Goal: Task Accomplishment & Management: Complete application form

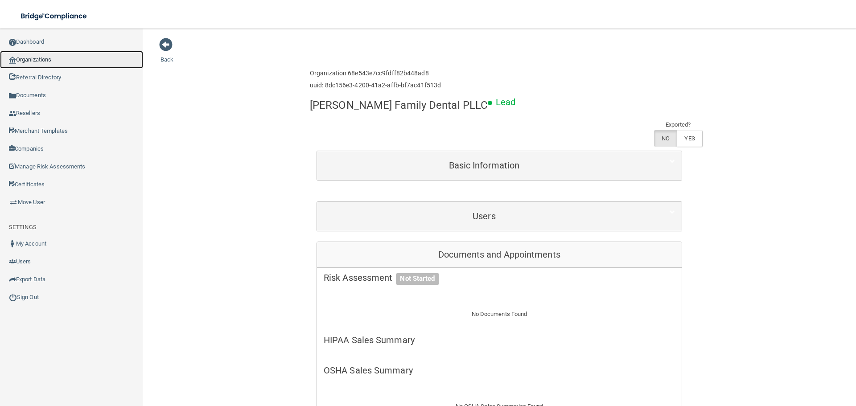
click at [40, 55] on link "Organizations" at bounding box center [71, 60] width 143 height 18
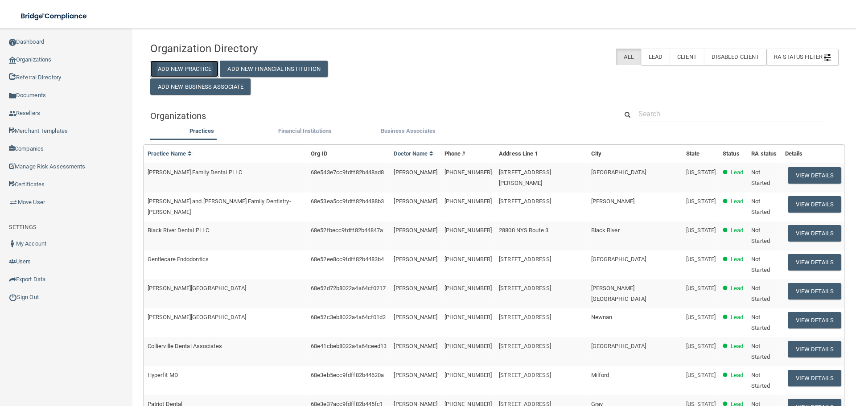
click at [201, 73] on button "Add New Practice" at bounding box center [184, 69] width 69 height 16
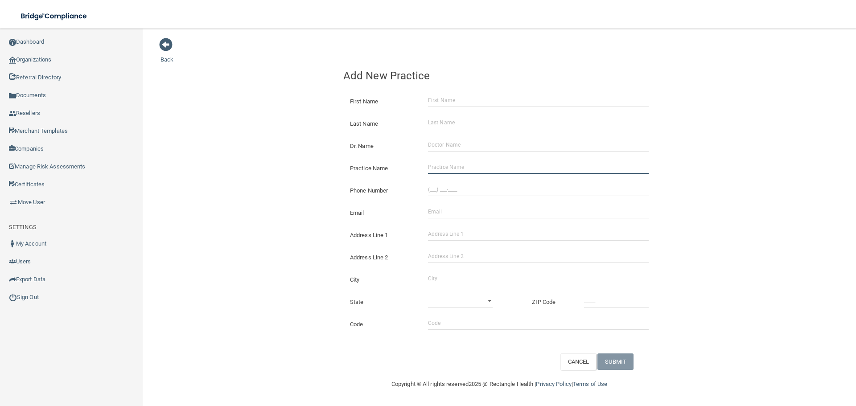
click at [468, 169] on input "Practice Name" at bounding box center [538, 166] width 221 height 13
paste input "St [PERSON_NAME] Kids Dental"
type input "St [PERSON_NAME] Kids Dental"
click at [450, 188] on input "(___) ___-____" at bounding box center [538, 189] width 221 height 13
paste input "435) 673-3490"
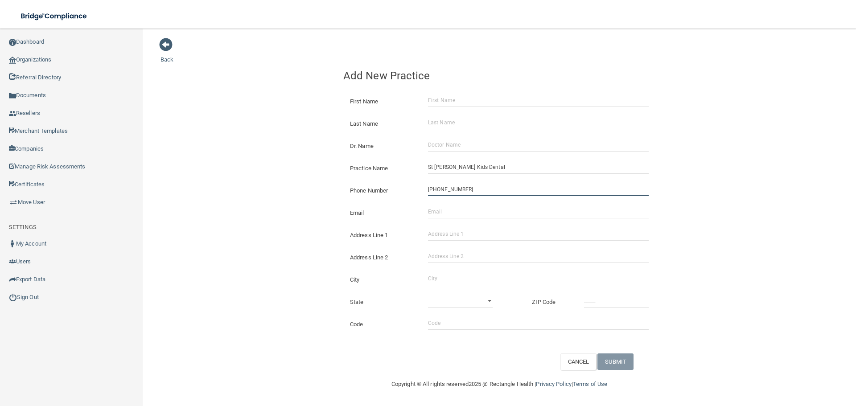
type input "[PHONE_NUMBER]"
click at [297, 172] on div "Back Add New Practice First Name Last Name Dr. Name Practice Name St [PERSON_NA…" at bounding box center [498, 203] width 677 height 332
click at [300, 165] on div "Back Add New Practice First Name Last Name Dr. Name Practice Name St [PERSON_NA…" at bounding box center [498, 203] width 677 height 332
click at [483, 235] on input "Address Line 1" at bounding box center [538, 233] width 221 height 13
paste input "[STREET_ADDRESS]"
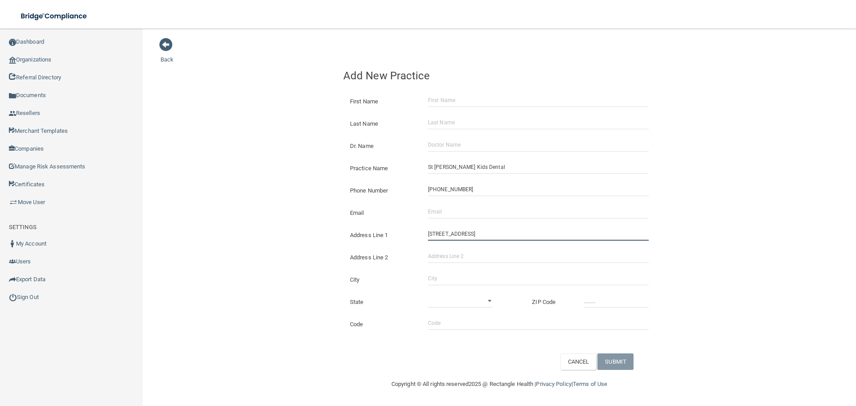
type input "[STREET_ADDRESS]"
click at [464, 280] on input "City" at bounding box center [538, 278] width 221 height 13
type input "Saint [PERSON_NAME]"
click at [458, 294] on select "[US_STATE] [US_STATE] [US_STATE] [US_STATE] [US_STATE] [US_STATE] [US_STATE] [U…" at bounding box center [460, 300] width 65 height 13
select select "44"
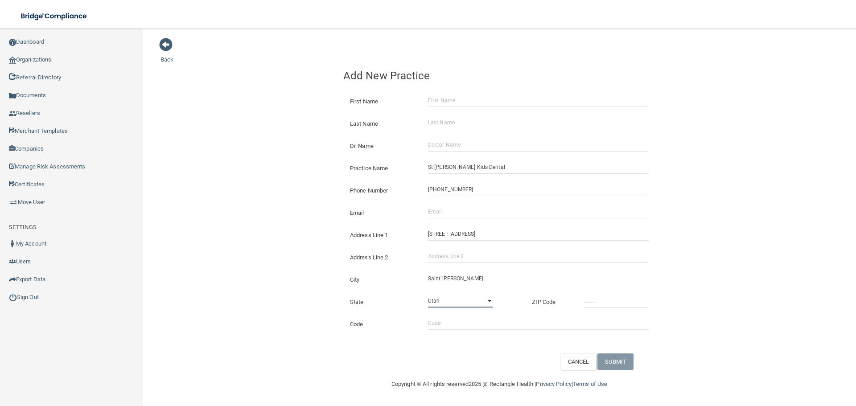
click at [428, 294] on select "[US_STATE] [US_STATE] [US_STATE] [US_STATE] [US_STATE] [US_STATE] [US_STATE] [U…" at bounding box center [460, 300] width 65 height 13
click at [601, 292] on div "State [US_STATE] [US_STATE] [US_STATE] [US_STATE] [US_STATE] [US_STATE] [US_STA…" at bounding box center [498, 298] width 325 height 22
click at [600, 303] on input "_____" at bounding box center [616, 300] width 65 height 13
type input "84790"
click at [259, 237] on div "Back Add New Practice First Name Last Name Dr. Name Practice Name St [PERSON_NA…" at bounding box center [498, 203] width 677 height 332
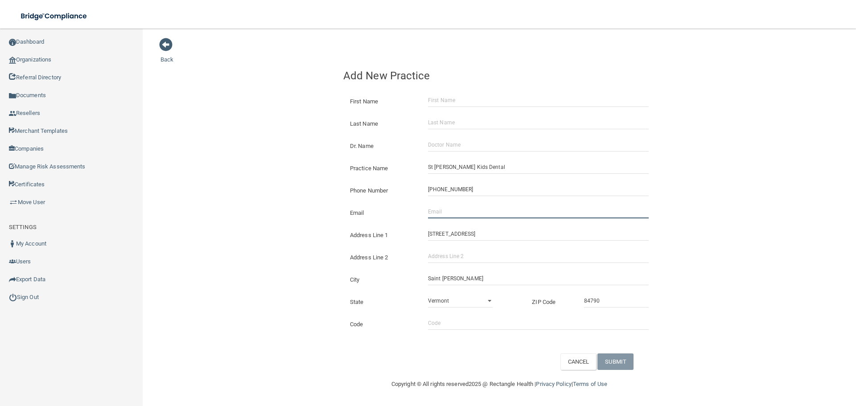
click at [456, 211] on input "Email" at bounding box center [538, 211] width 221 height 13
paste input "paulakidsdental@gmail.c"
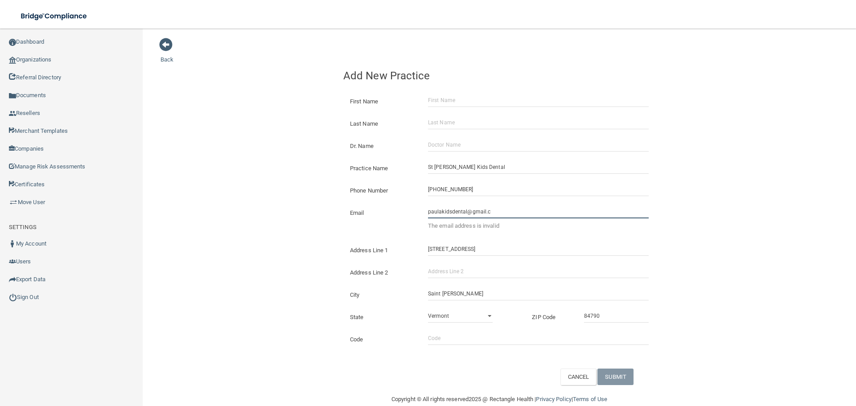
type input "[EMAIL_ADDRESS][DOMAIN_NAME]"
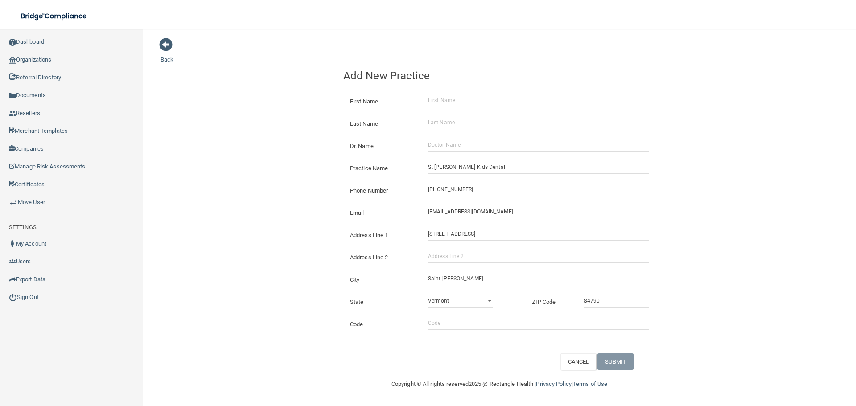
click at [305, 198] on div "Back Add New Practice First Name Last Name Dr. Name Practice Name St [PERSON_NA…" at bounding box center [498, 203] width 677 height 332
click at [459, 142] on input "Dr. Name" at bounding box center [538, 144] width 221 height 13
paste input "[PERSON_NAME]"
type input "[PERSON_NAME]"
click at [453, 100] on input "First Name" at bounding box center [538, 100] width 221 height 13
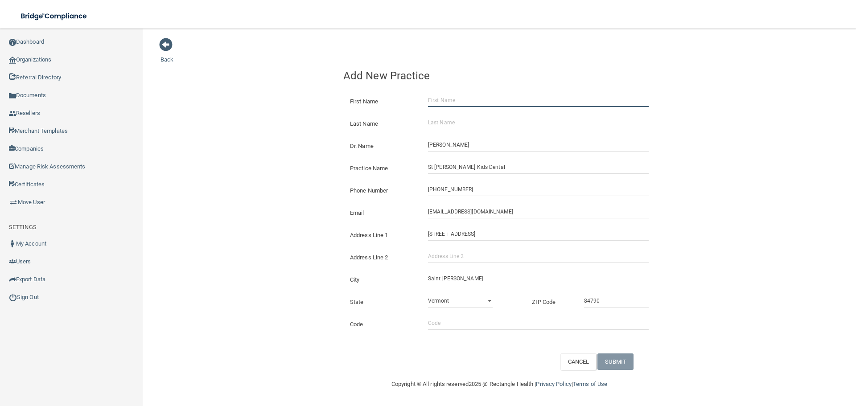
paste input "[PERSON_NAME]"
click at [453, 100] on input "[PERSON_NAME]" at bounding box center [538, 100] width 221 height 13
type input "[PERSON_NAME]"
click at [454, 126] on input "Last Name" at bounding box center [538, 122] width 221 height 13
paste input "Gee"
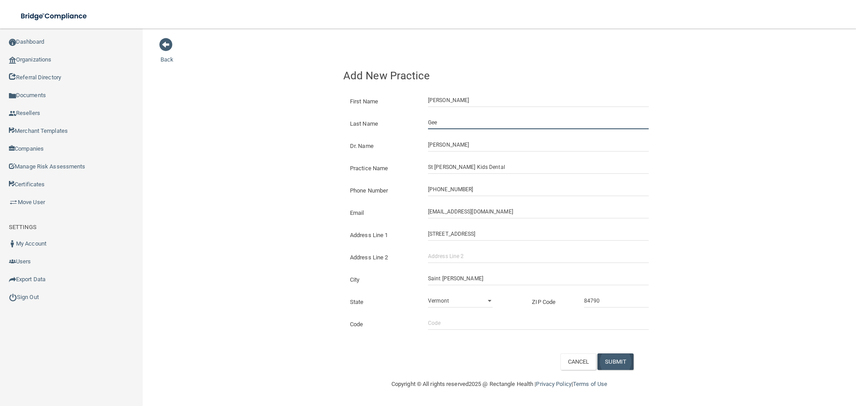
type input "Gee"
click at [615, 358] on button "SUBMIT" at bounding box center [615, 361] width 36 height 16
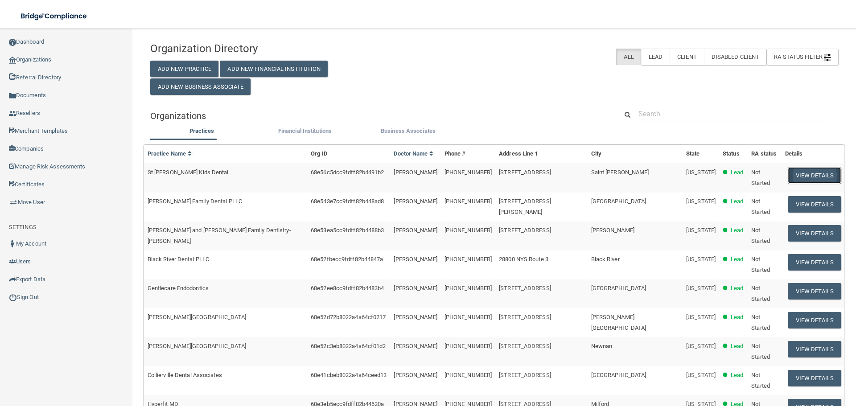
click at [799, 175] on button "View Details" at bounding box center [814, 175] width 53 height 16
